Goal: Task Accomplishment & Management: Manage account settings

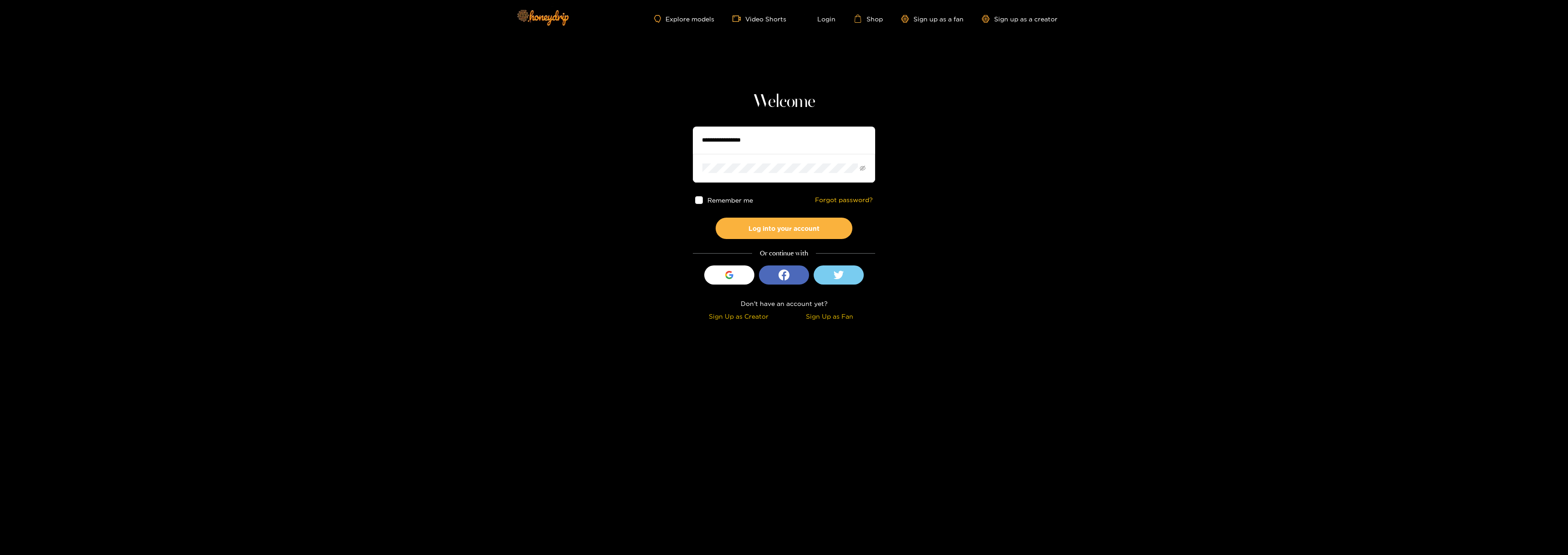
click at [735, 142] on input "text" at bounding box center [784, 140] width 182 height 27
type input "**********"
click at [763, 174] on span at bounding box center [784, 168] width 182 height 28
click at [715, 218] on button "Log into your account" at bounding box center [784, 229] width 137 height 21
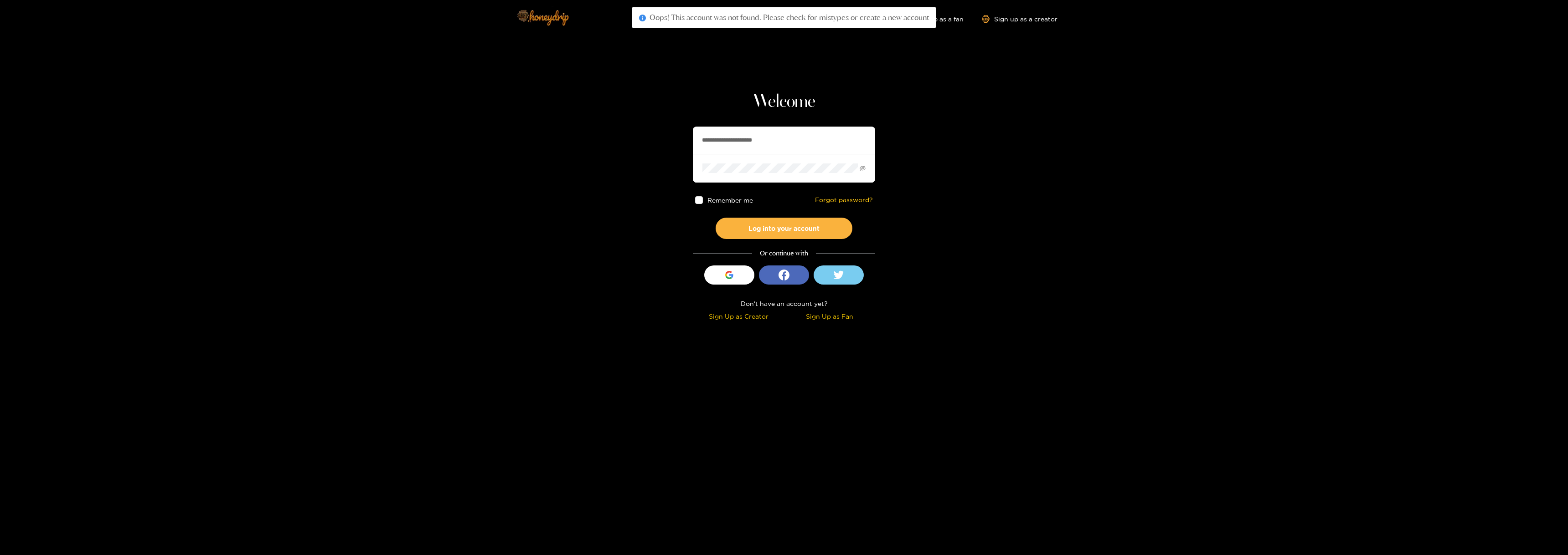
click at [560, 18] on img at bounding box center [542, 17] width 64 height 38
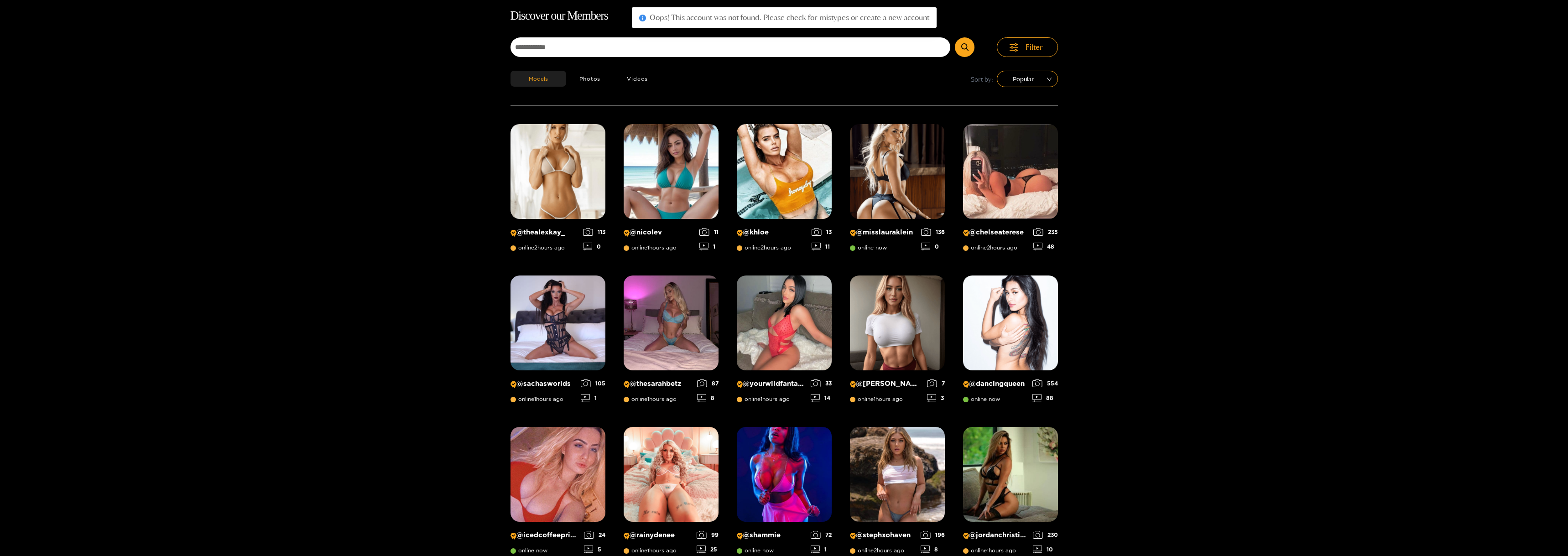
scroll to position [58, 0]
